Goal: Transaction & Acquisition: Book appointment/travel/reservation

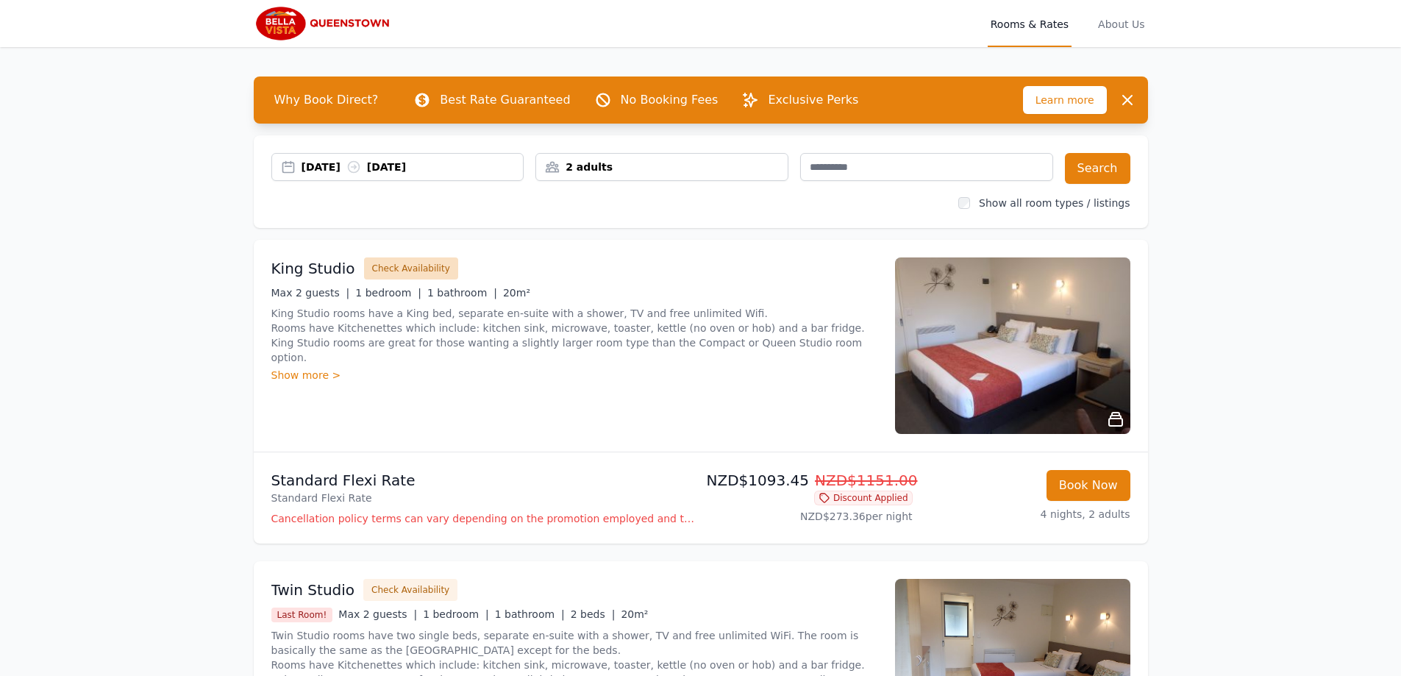
click at [410, 266] on button "Check Availability" at bounding box center [411, 268] width 94 height 22
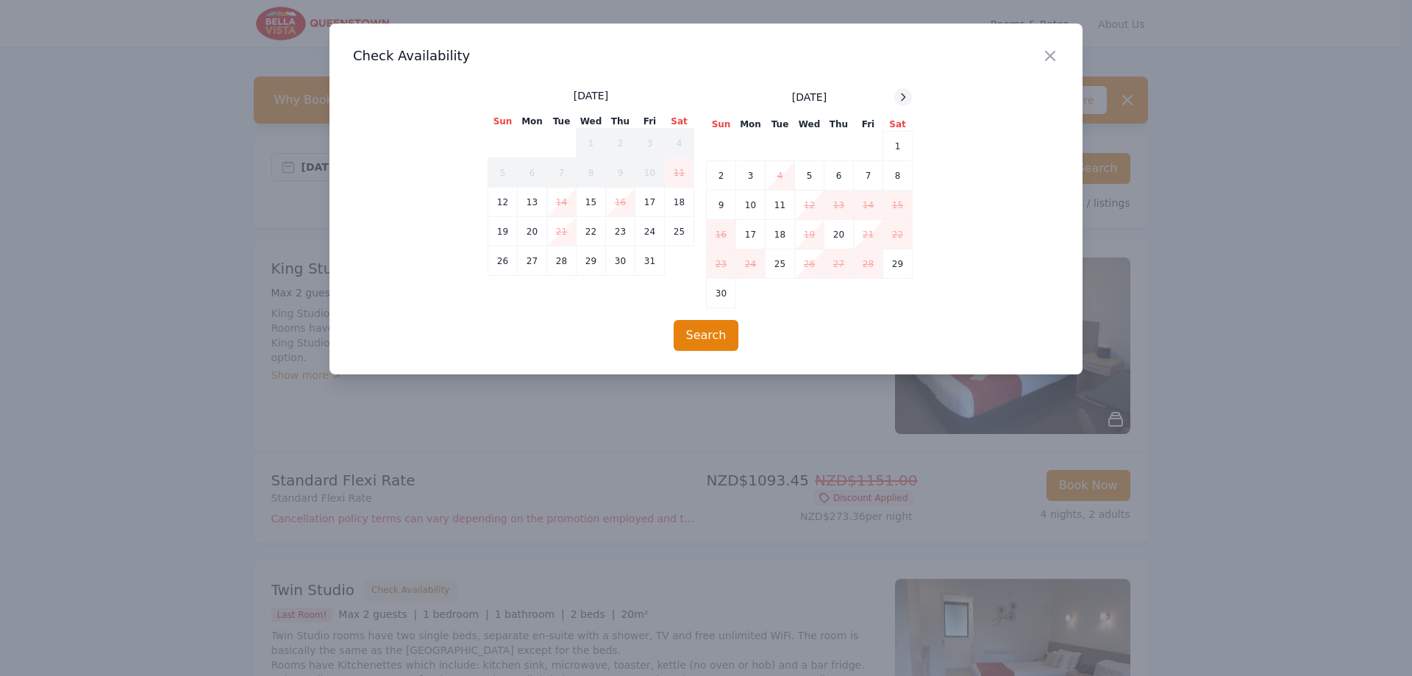
click at [909, 98] on icon at bounding box center [903, 97] width 12 height 12
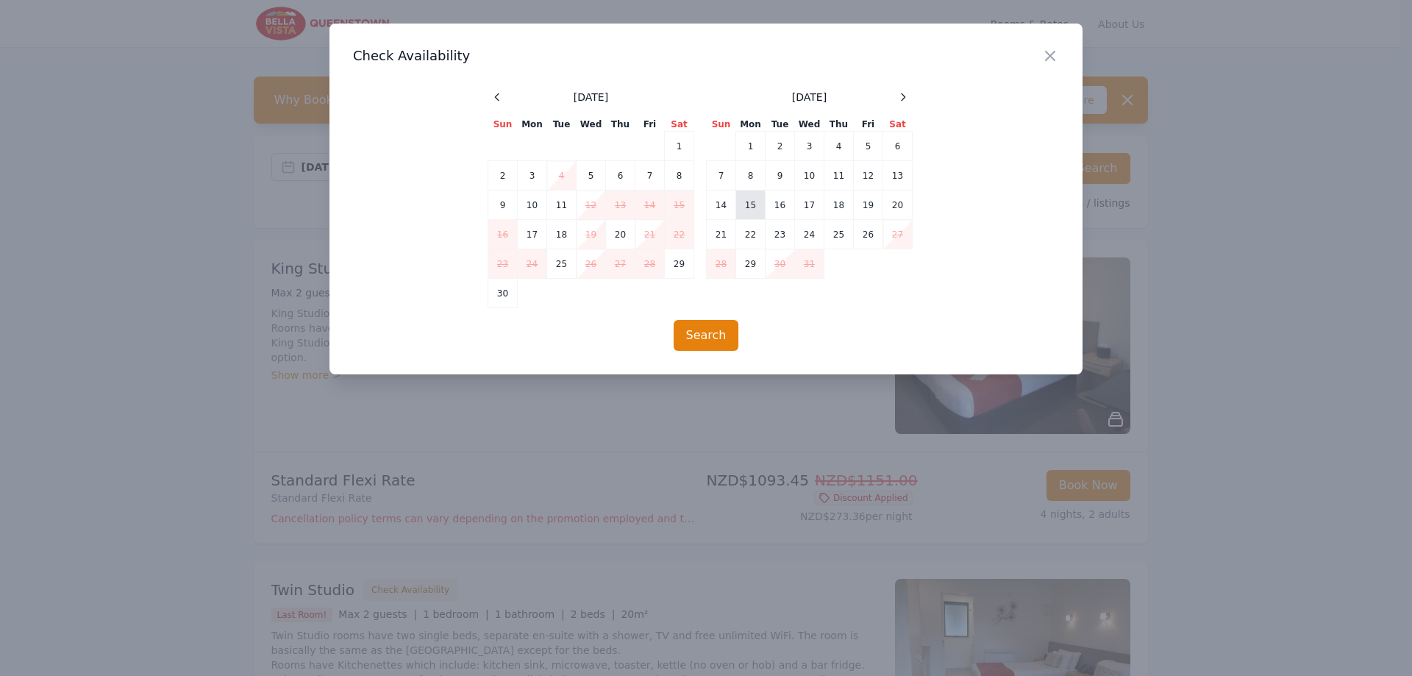
click at [755, 212] on td "15" at bounding box center [750, 204] width 29 height 29
click at [877, 209] on td "19" at bounding box center [868, 204] width 29 height 29
click at [723, 335] on button "Search" at bounding box center [706, 335] width 65 height 31
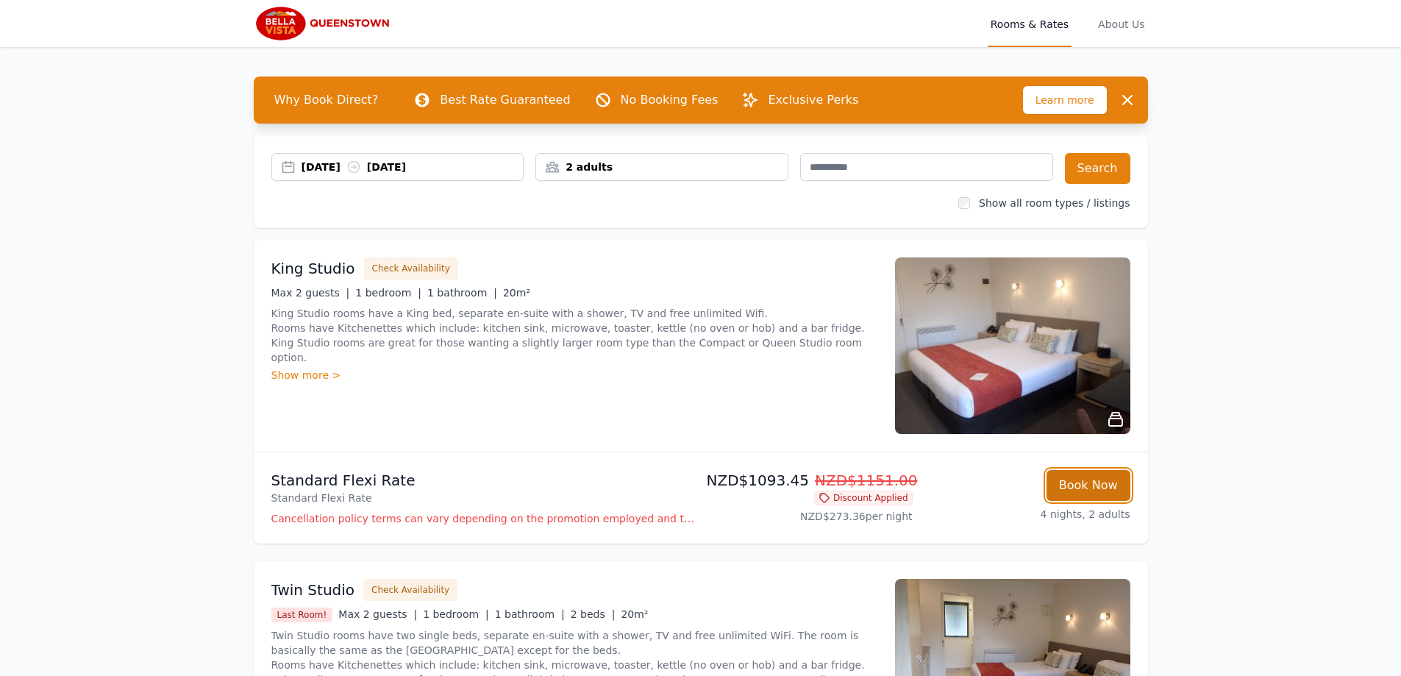
click at [1088, 490] on button "Book Now" at bounding box center [1089, 485] width 84 height 31
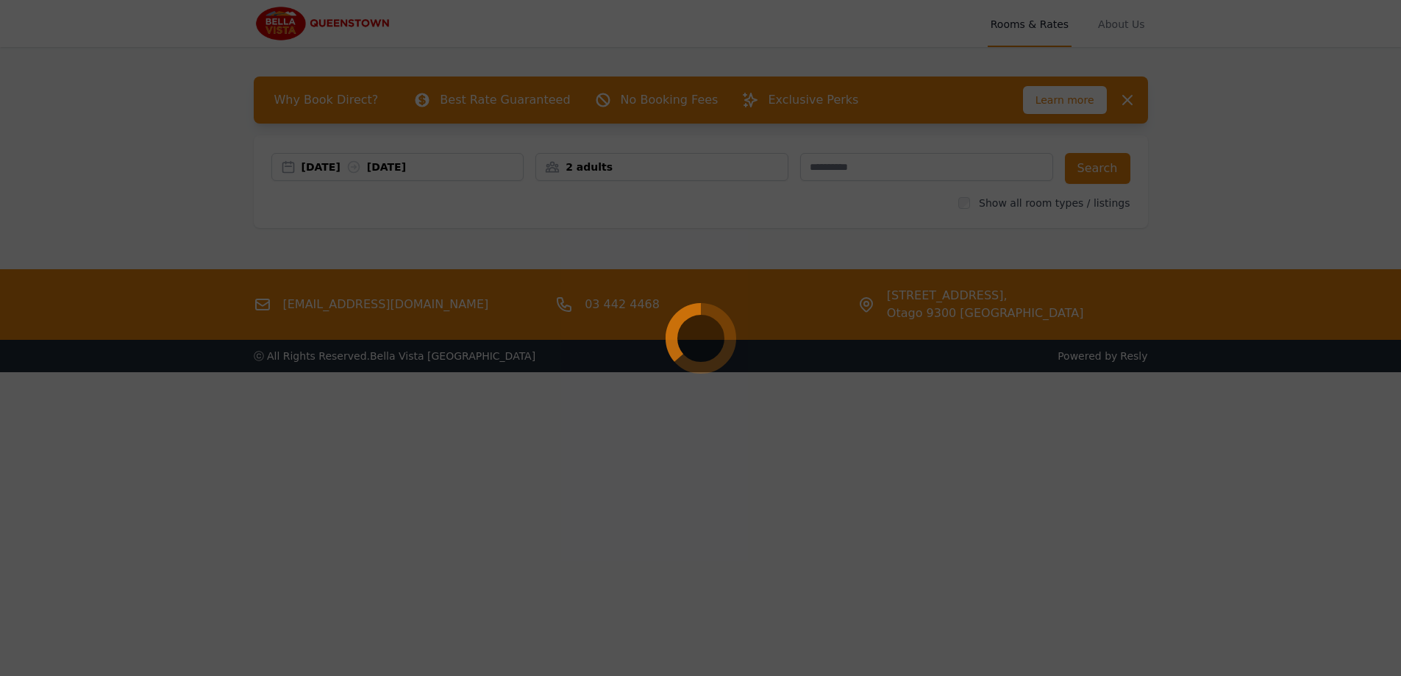
select select "**"
